Goal: Task Accomplishment & Management: Use online tool/utility

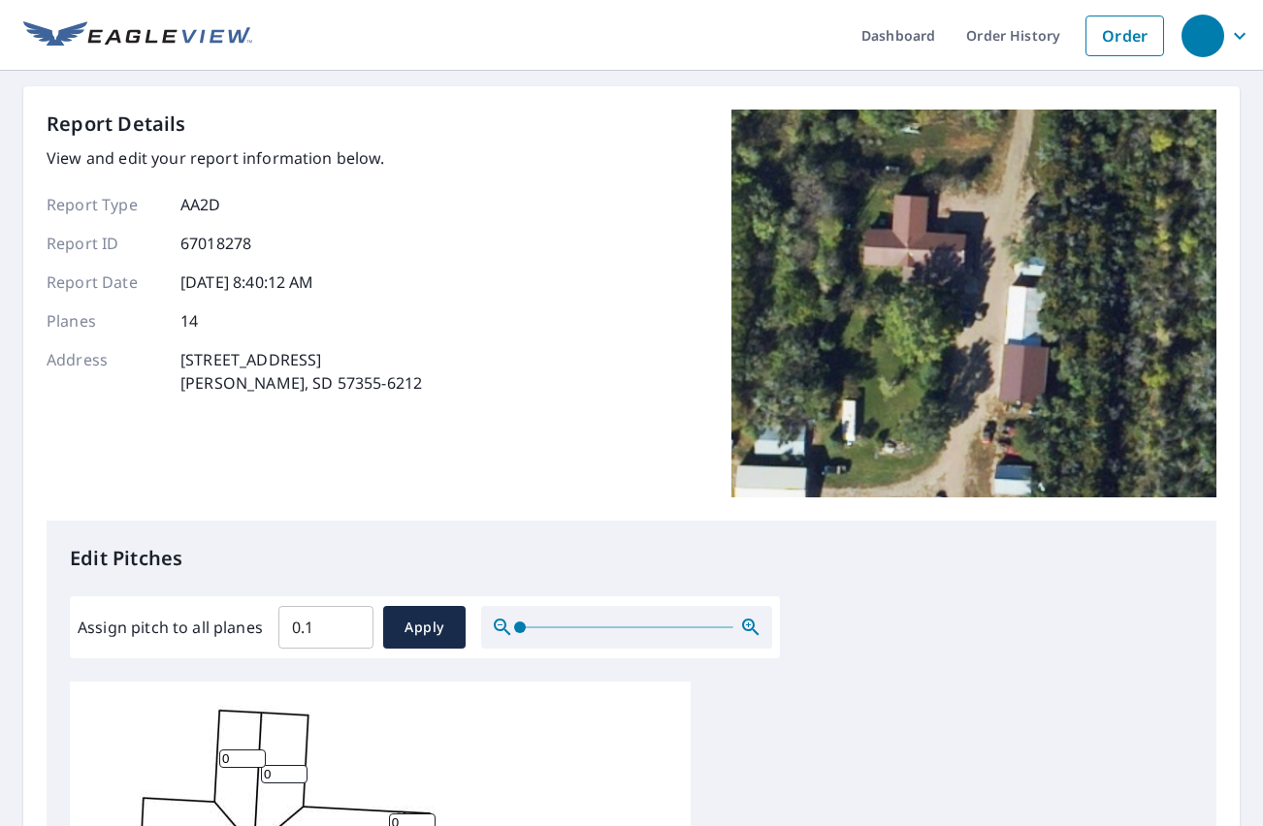
click at [351, 620] on input "0.1" at bounding box center [325, 627] width 95 height 54
click at [351, 620] on input "0.2" at bounding box center [325, 627] width 95 height 54
click at [351, 620] on input "0.3" at bounding box center [325, 627] width 95 height 54
click at [351, 620] on input "0.4" at bounding box center [325, 627] width 95 height 54
click at [351, 620] on input "0.6" at bounding box center [325, 627] width 95 height 54
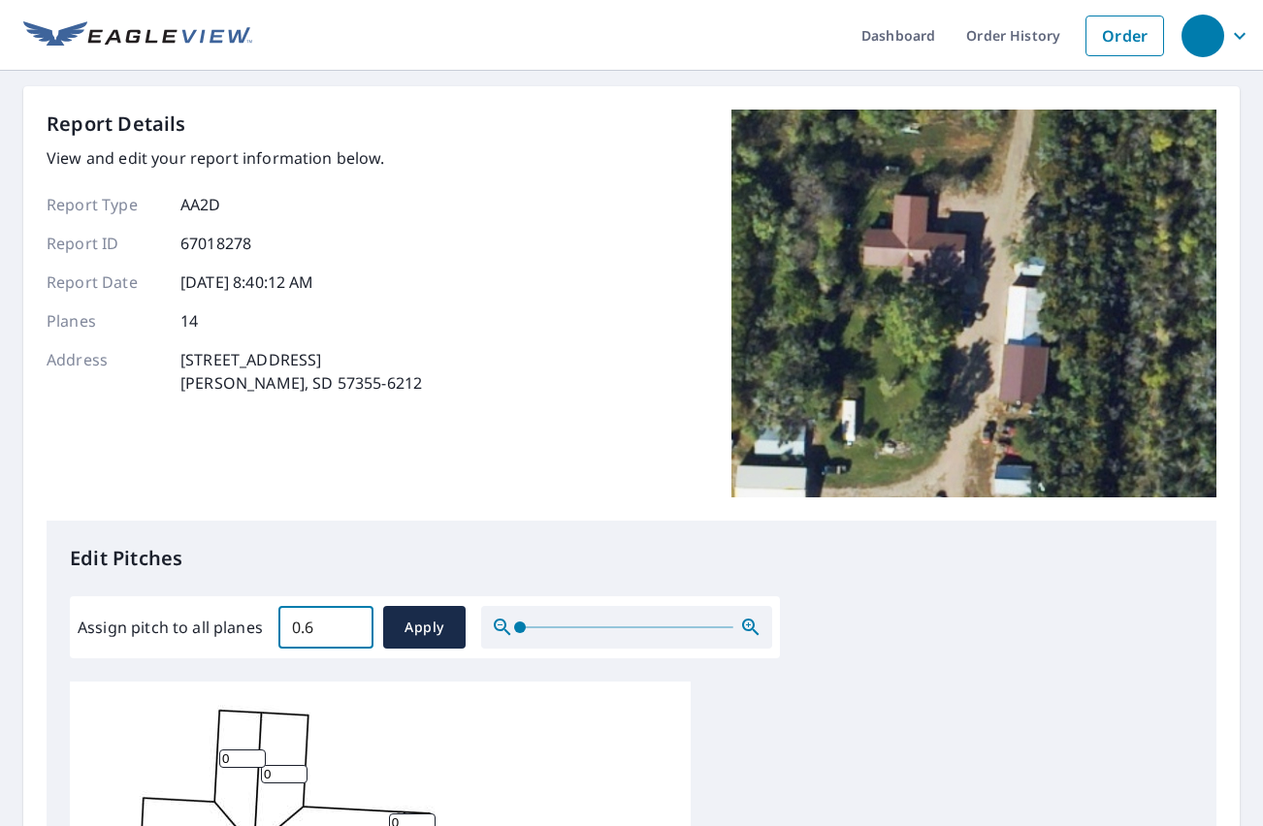
drag, startPoint x: 327, startPoint y: 621, endPoint x: 270, endPoint y: 631, distance: 58.2
click at [270, 631] on div "Assign pitch to all planes 0.6 ​ Apply" at bounding box center [425, 627] width 695 height 43
type input "4"
click at [418, 572] on p "Edit Pitches" at bounding box center [631, 558] width 1123 height 29
click at [452, 634] on button "Apply" at bounding box center [424, 627] width 82 height 43
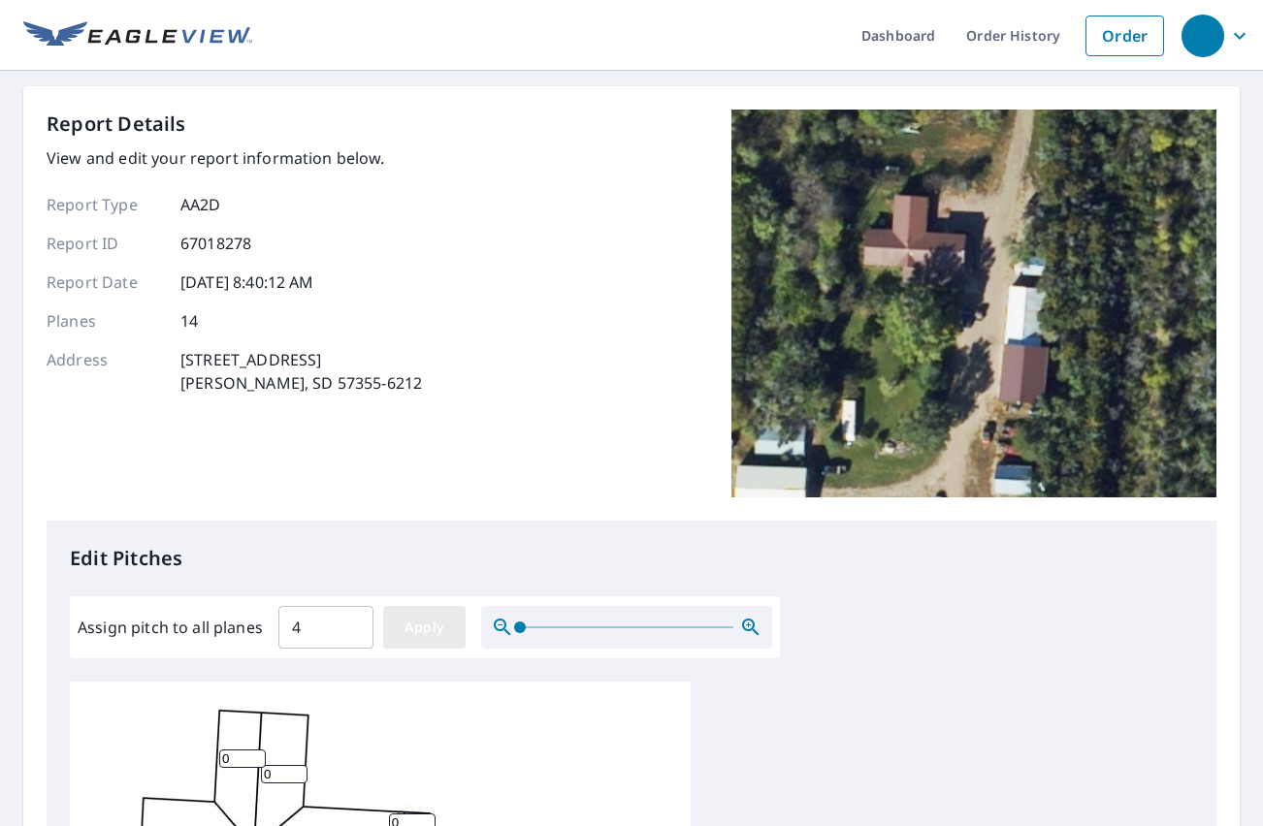
type input "4"
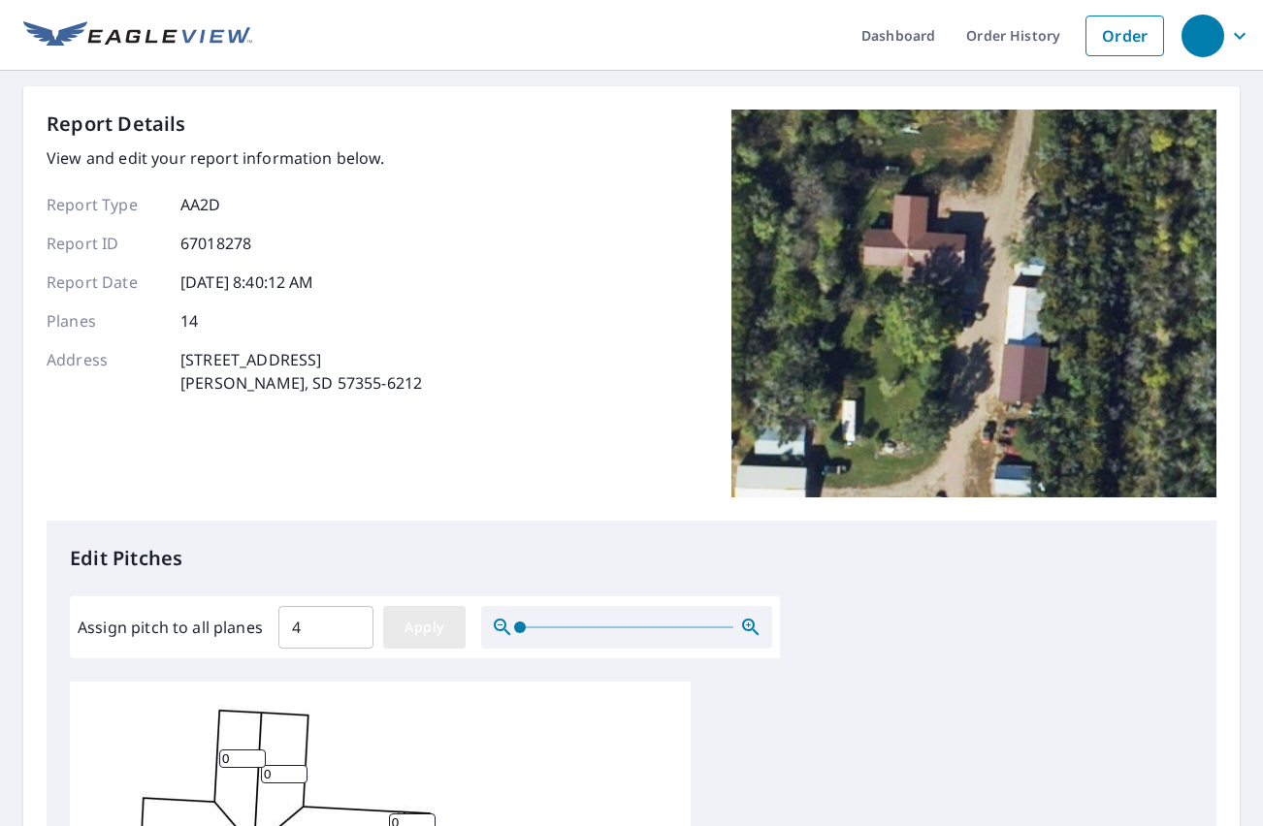
type input "4"
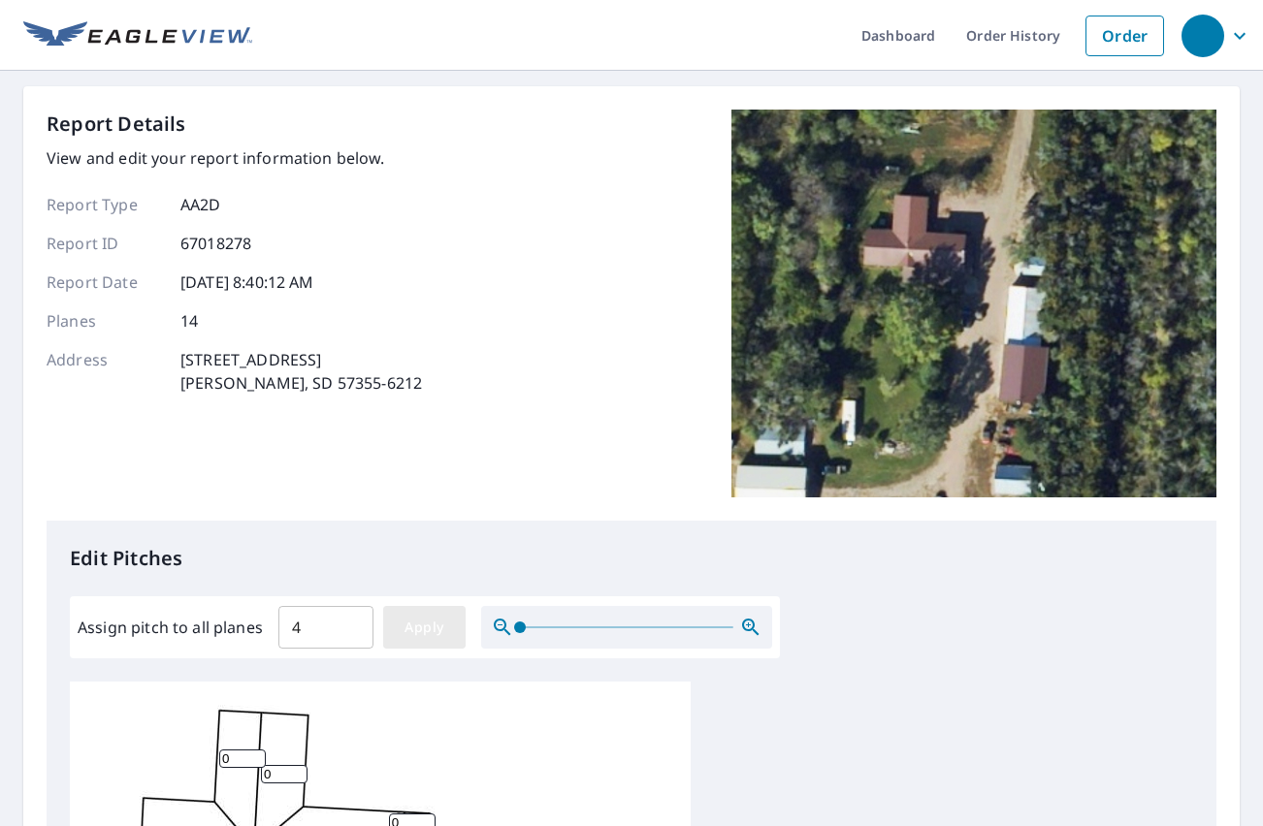
type input "4"
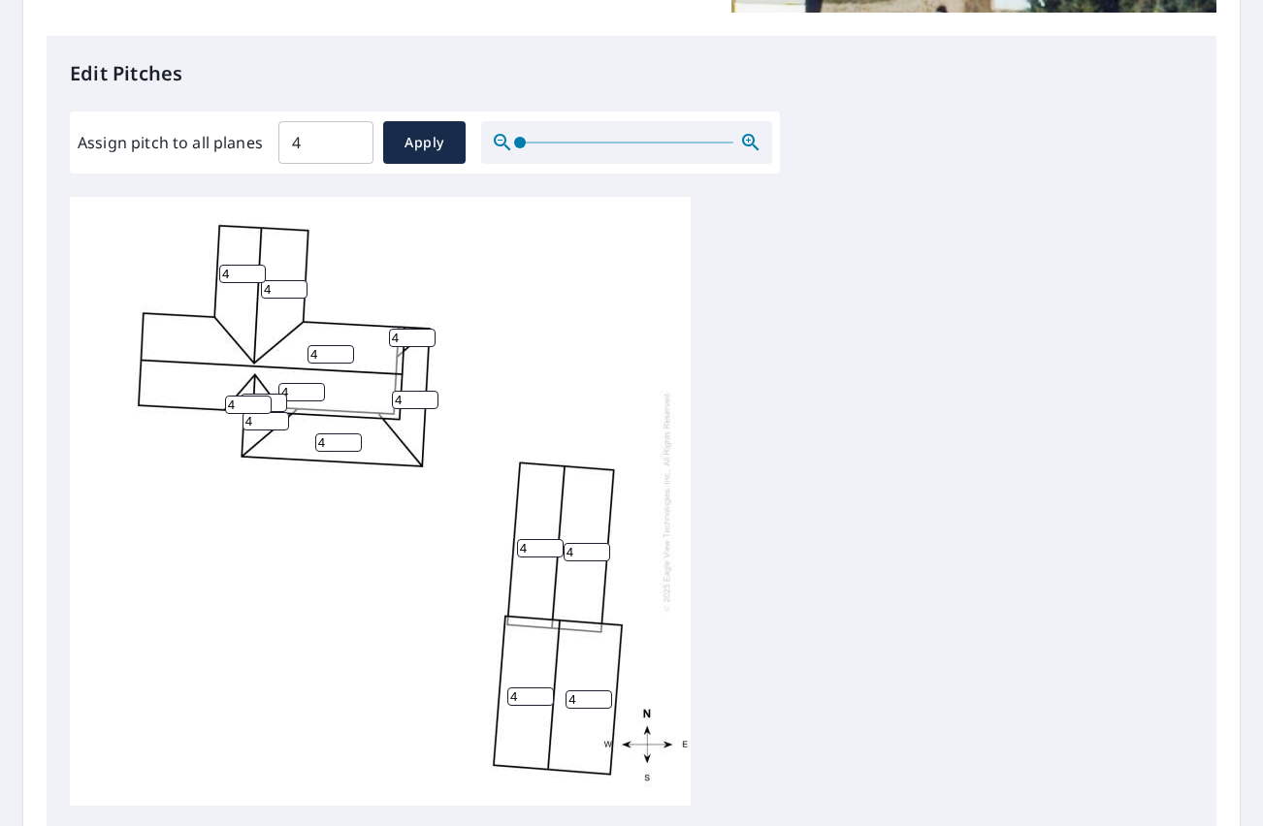
scroll to position [19, 0]
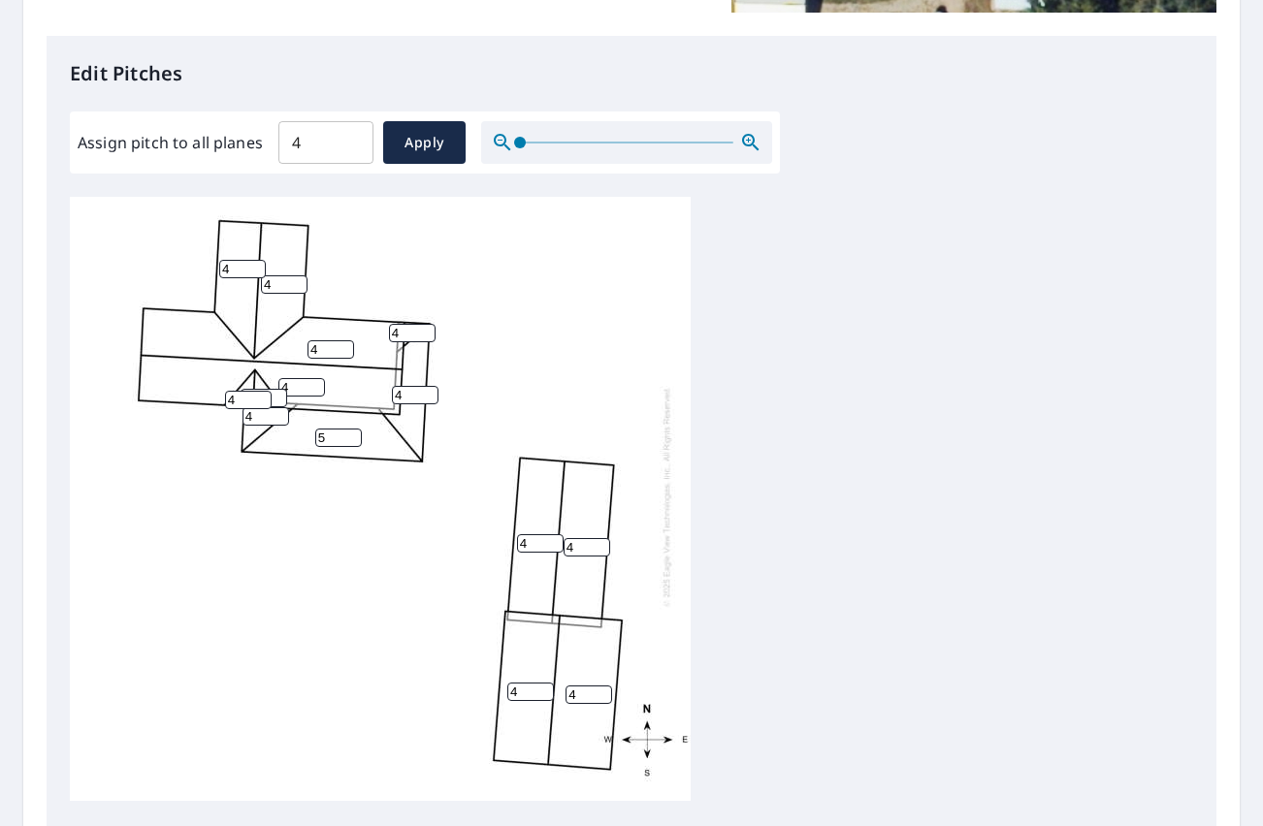
click at [341, 429] on input "5" at bounding box center [338, 438] width 47 height 18
click at [349, 429] on input "4" at bounding box center [338, 438] width 47 height 18
click at [349, 429] on input "3" at bounding box center [338, 438] width 47 height 18
click at [349, 429] on input "2" at bounding box center [338, 438] width 47 height 18
type input "1"
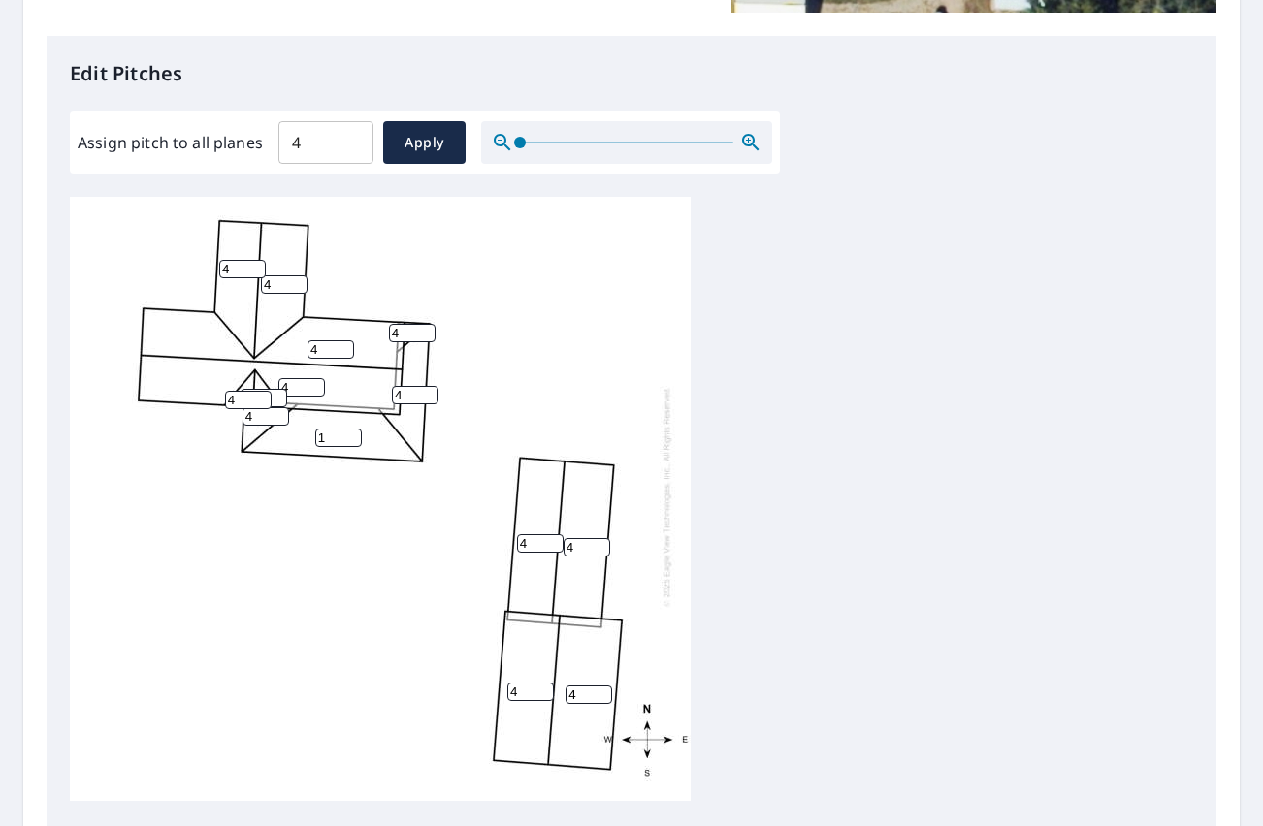
click at [349, 429] on input "1" at bounding box center [338, 438] width 47 height 18
click at [411, 386] on input "4" at bounding box center [415, 395] width 47 height 18
click at [429, 386] on input "3" at bounding box center [415, 395] width 47 height 18
click at [429, 386] on input "2" at bounding box center [415, 395] width 47 height 18
type input "1"
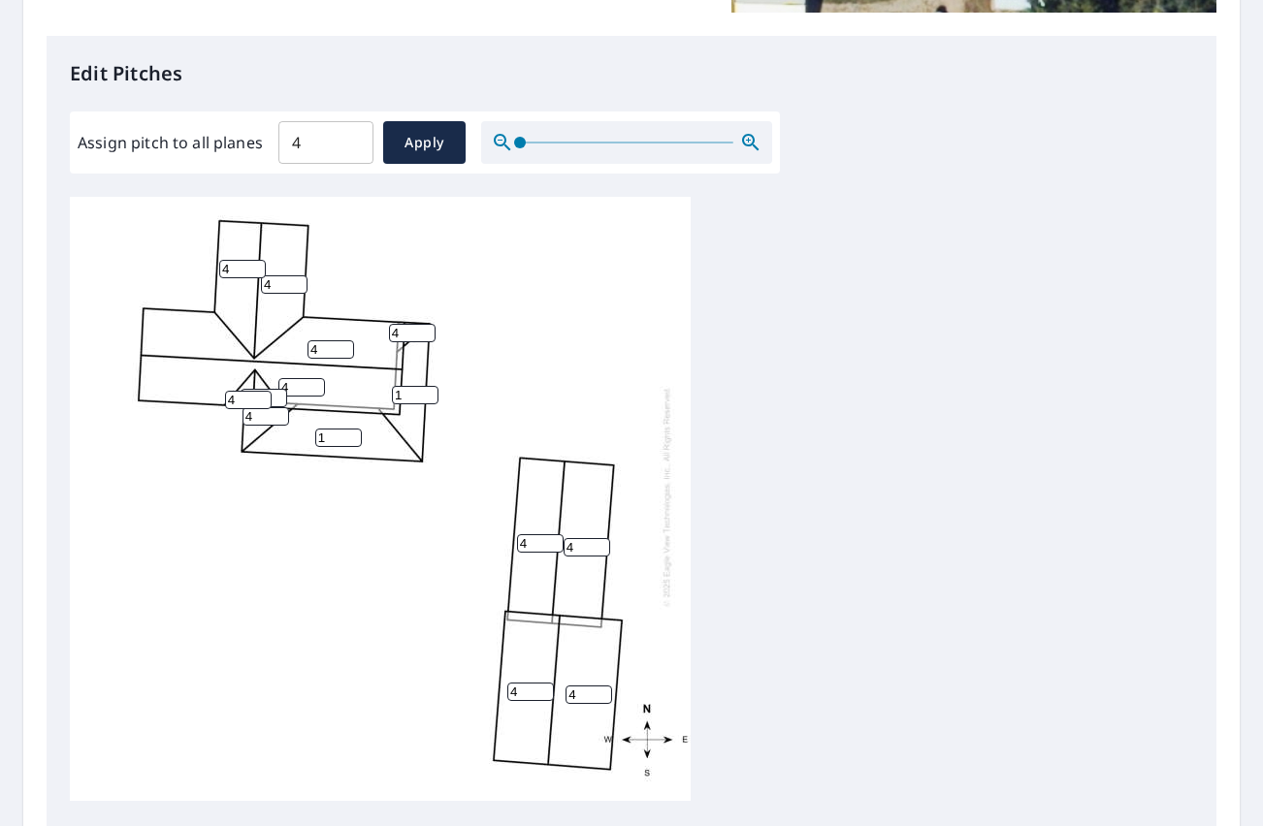
click at [429, 386] on input "1" at bounding box center [415, 395] width 47 height 18
click at [417, 324] on input "5" at bounding box center [412, 333] width 47 height 18
click at [425, 324] on input "4" at bounding box center [412, 333] width 47 height 18
click at [425, 324] on input "3" at bounding box center [412, 333] width 47 height 18
click at [425, 324] on input "2" at bounding box center [412, 333] width 47 height 18
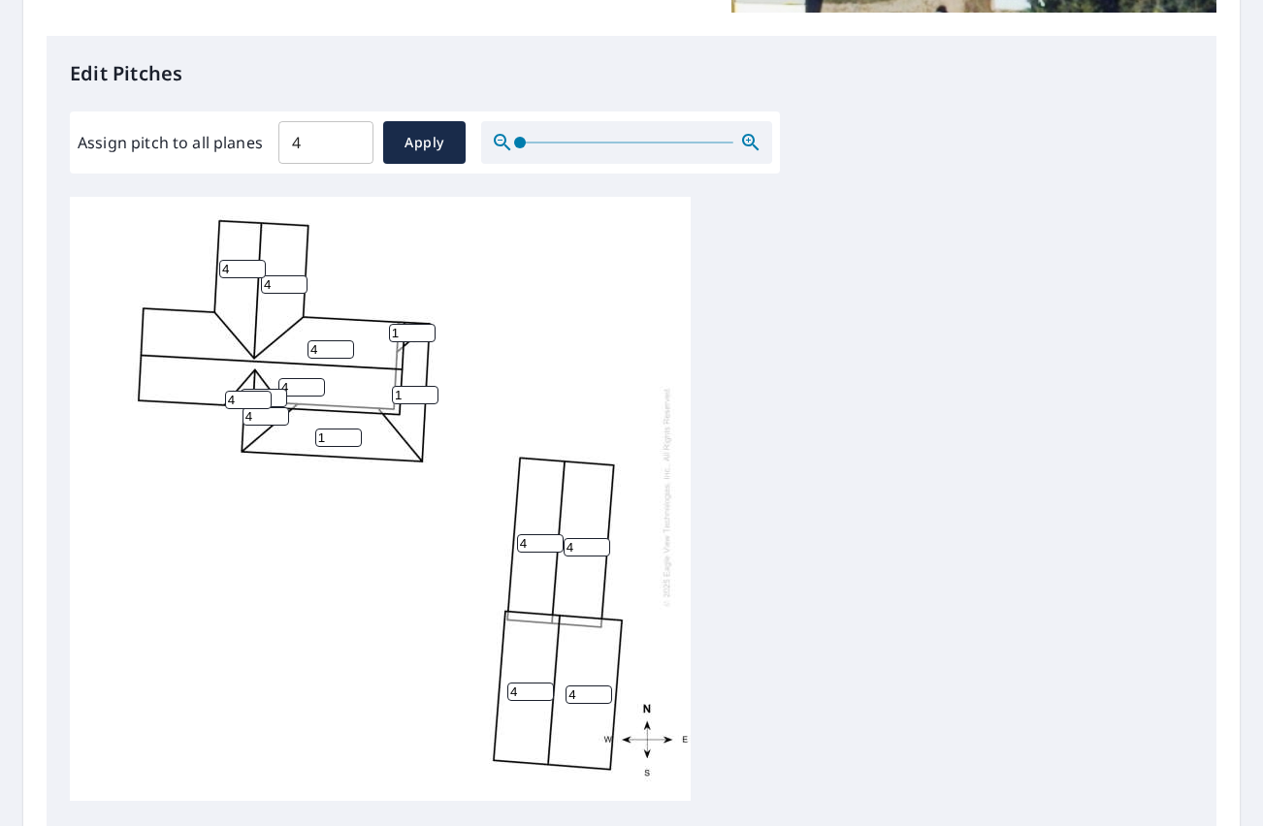
type input "1"
click at [425, 324] on input "1" at bounding box center [412, 333] width 47 height 18
click at [266, 391] on input "5" at bounding box center [248, 400] width 47 height 18
type input "4"
click at [267, 391] on input "4" at bounding box center [248, 400] width 47 height 18
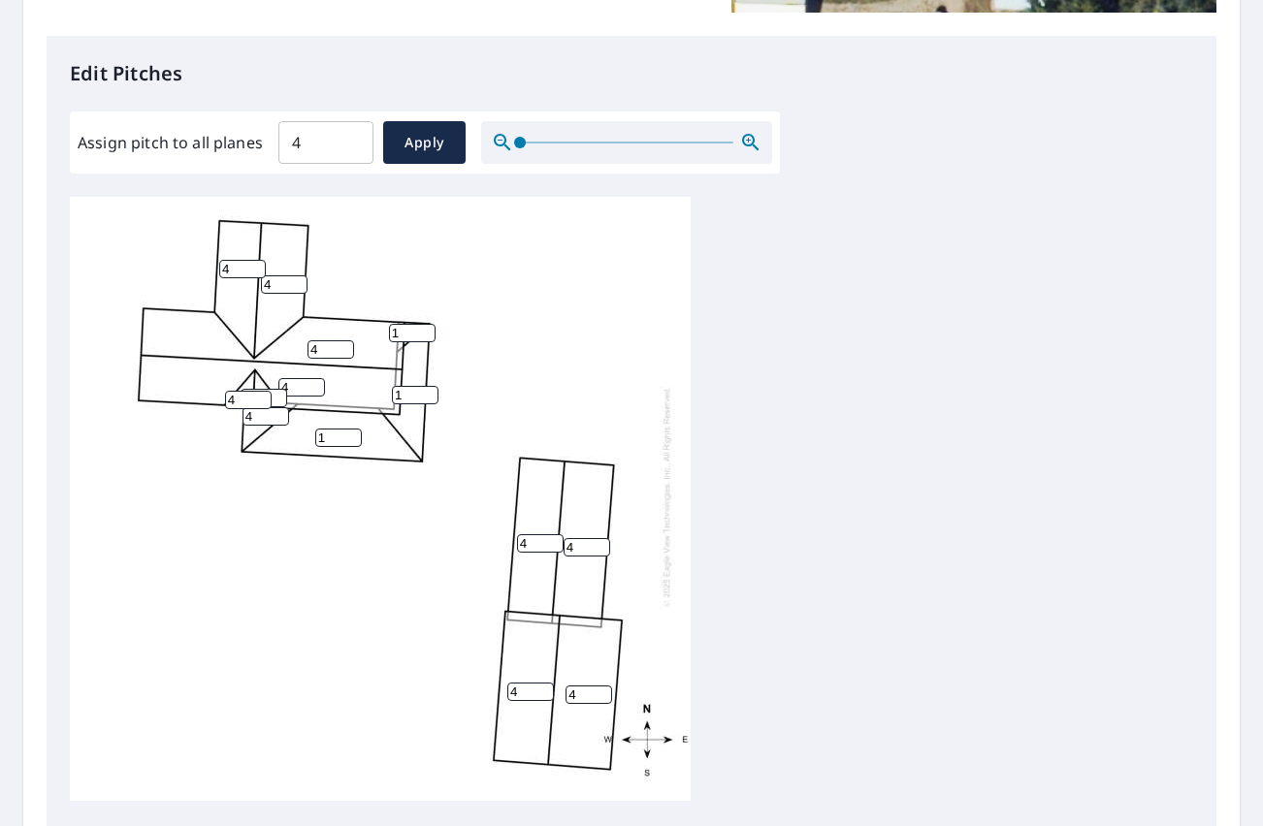
click at [311, 491] on div "4 4 4 4 4 4 1 4 4 1 4 4 4 1" at bounding box center [380, 496] width 621 height 609
click at [789, 235] on div "4 4 4 4 4 4 1 4 4 1 4 4 4 1" at bounding box center [631, 501] width 1123 height 609
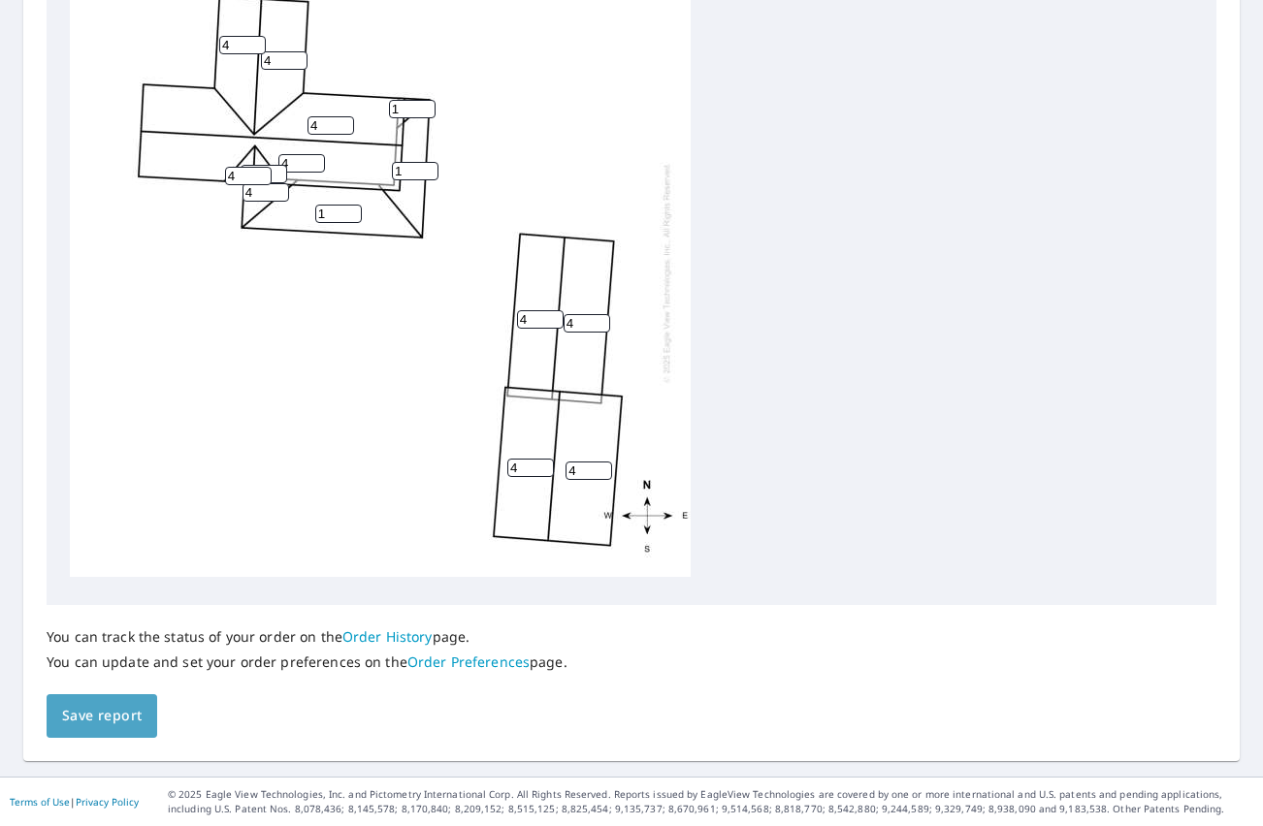
click at [77, 732] on button "Save report" at bounding box center [102, 717] width 111 height 44
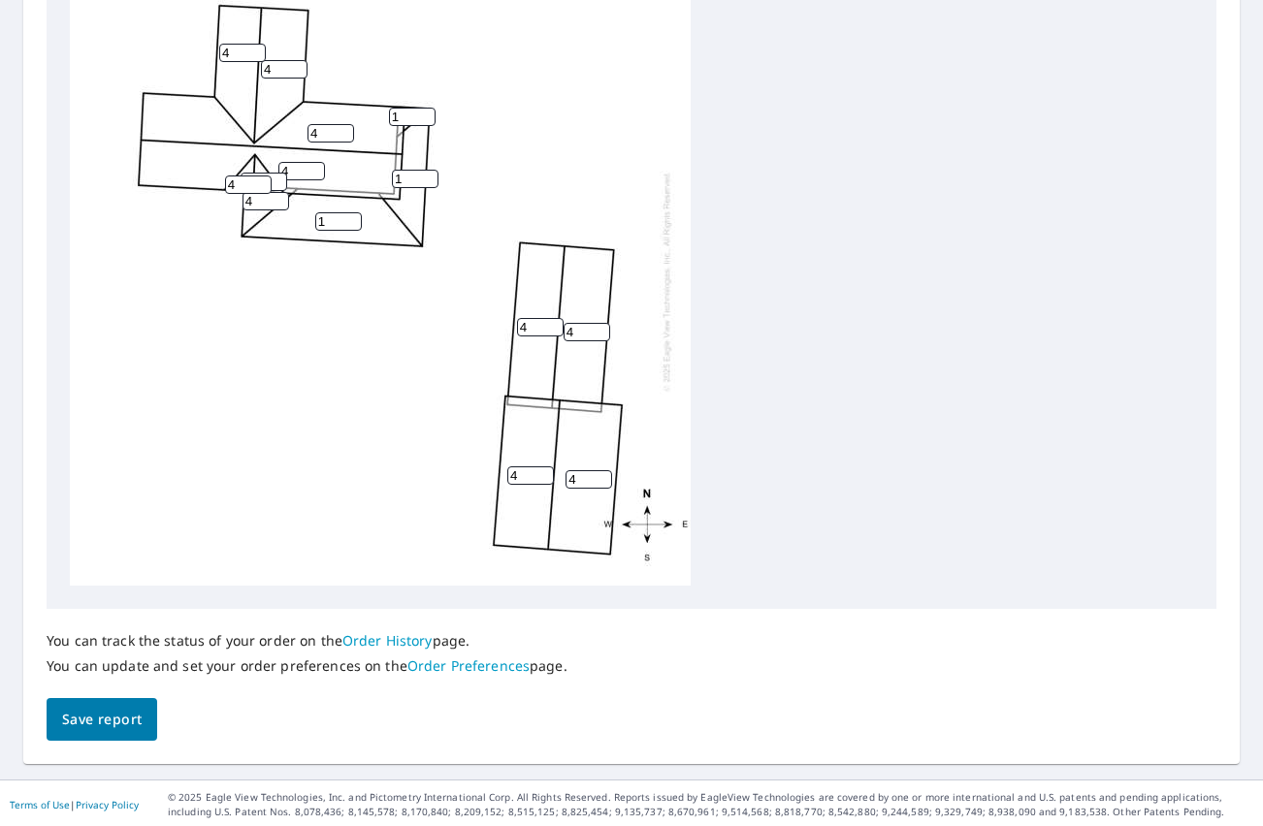
scroll to position [19, 0]
